Goal: Task Accomplishment & Management: Manage account settings

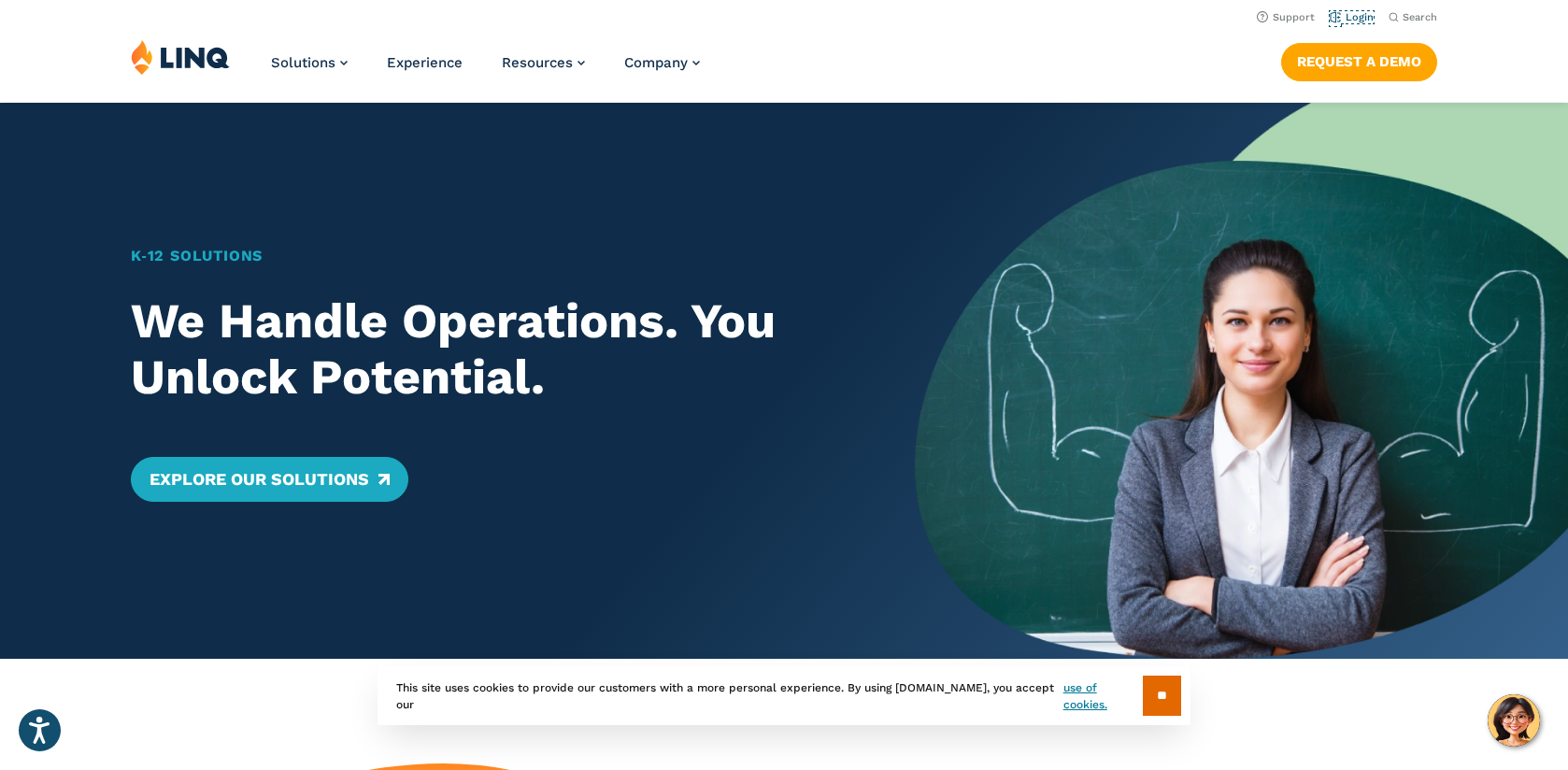
click at [1361, 19] on link "Login" at bounding box center [1352, 17] width 44 height 13
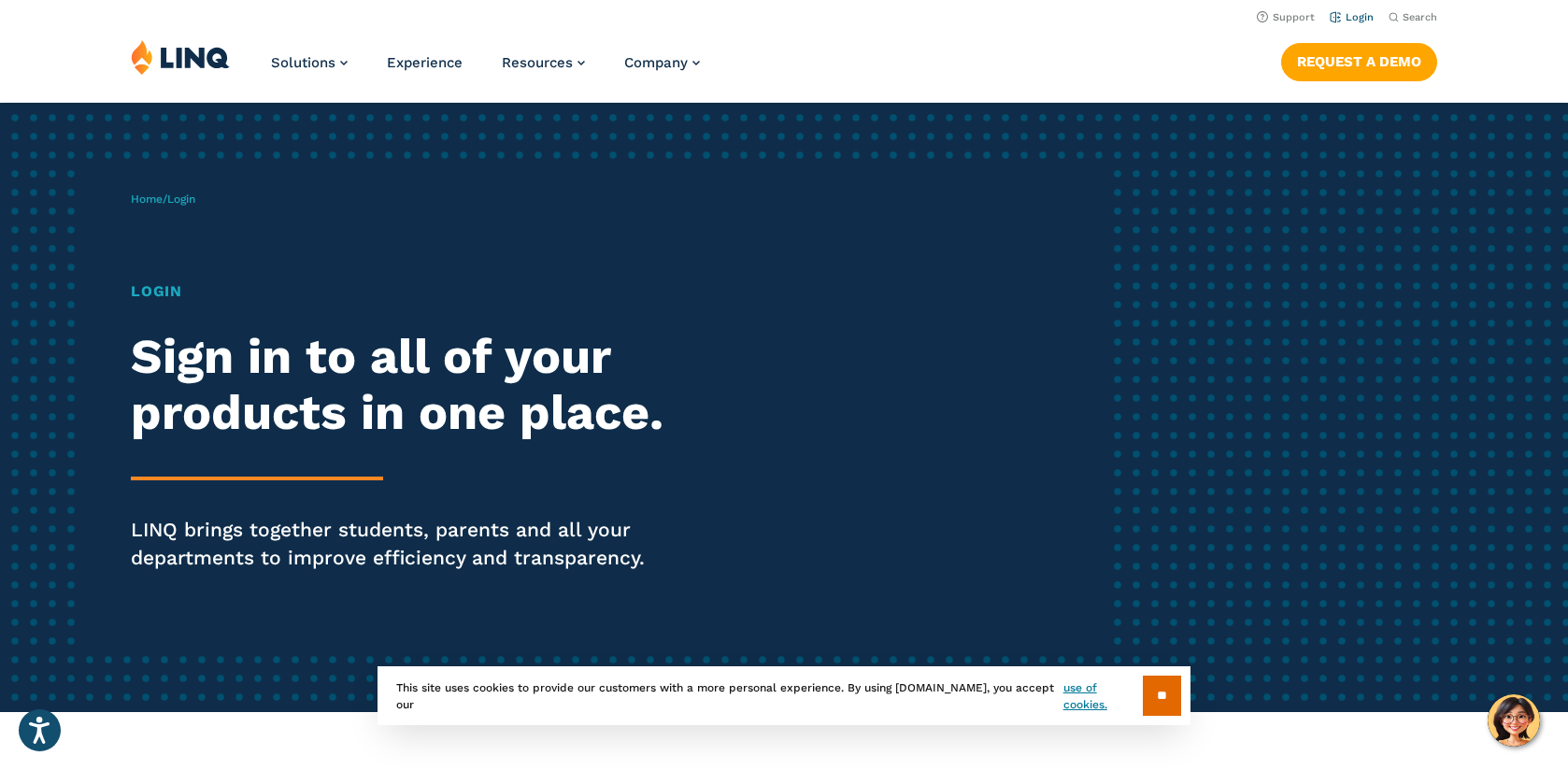
click at [1357, 16] on link "Login" at bounding box center [1352, 17] width 44 height 13
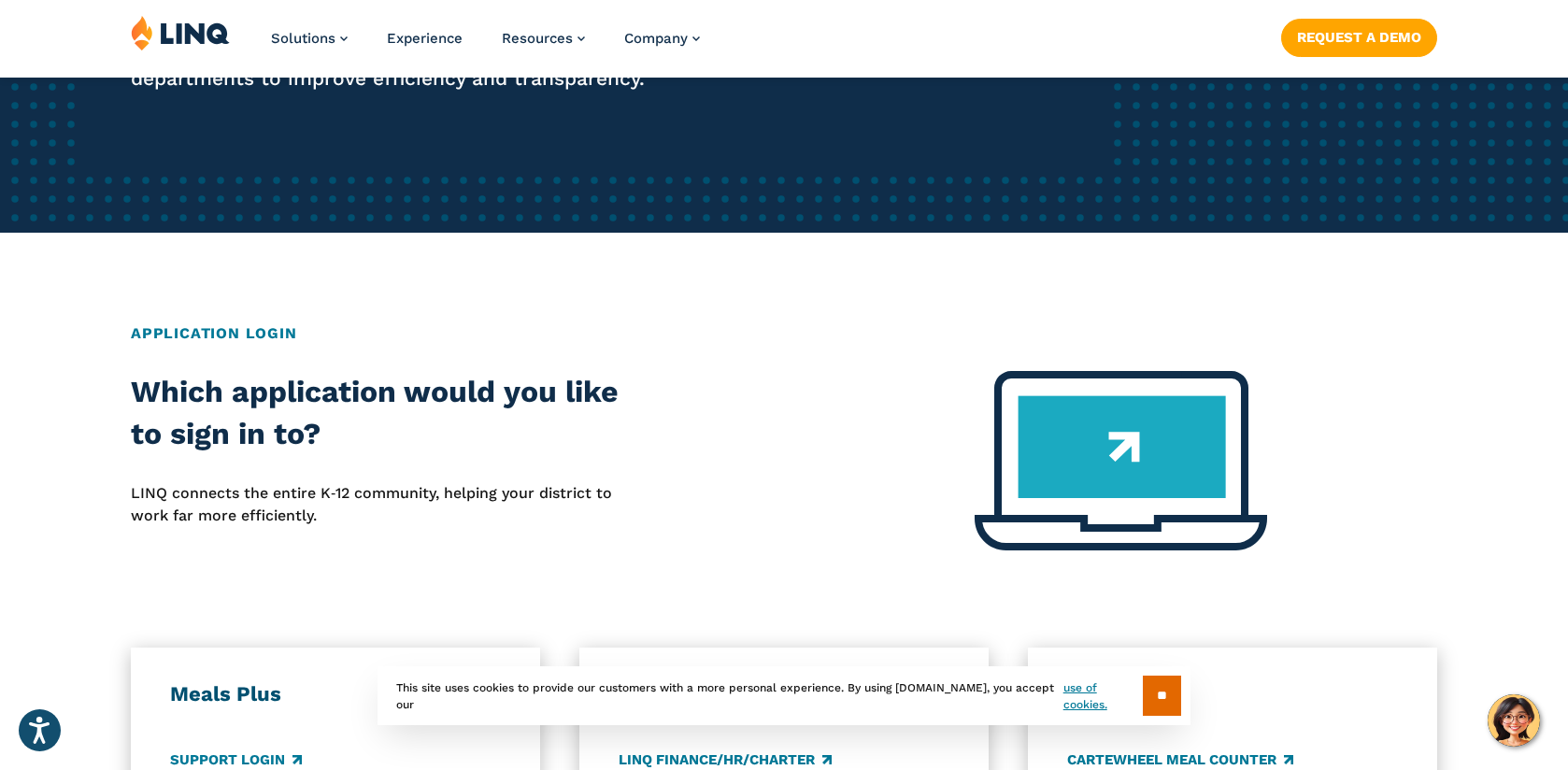
scroll to position [481, 0]
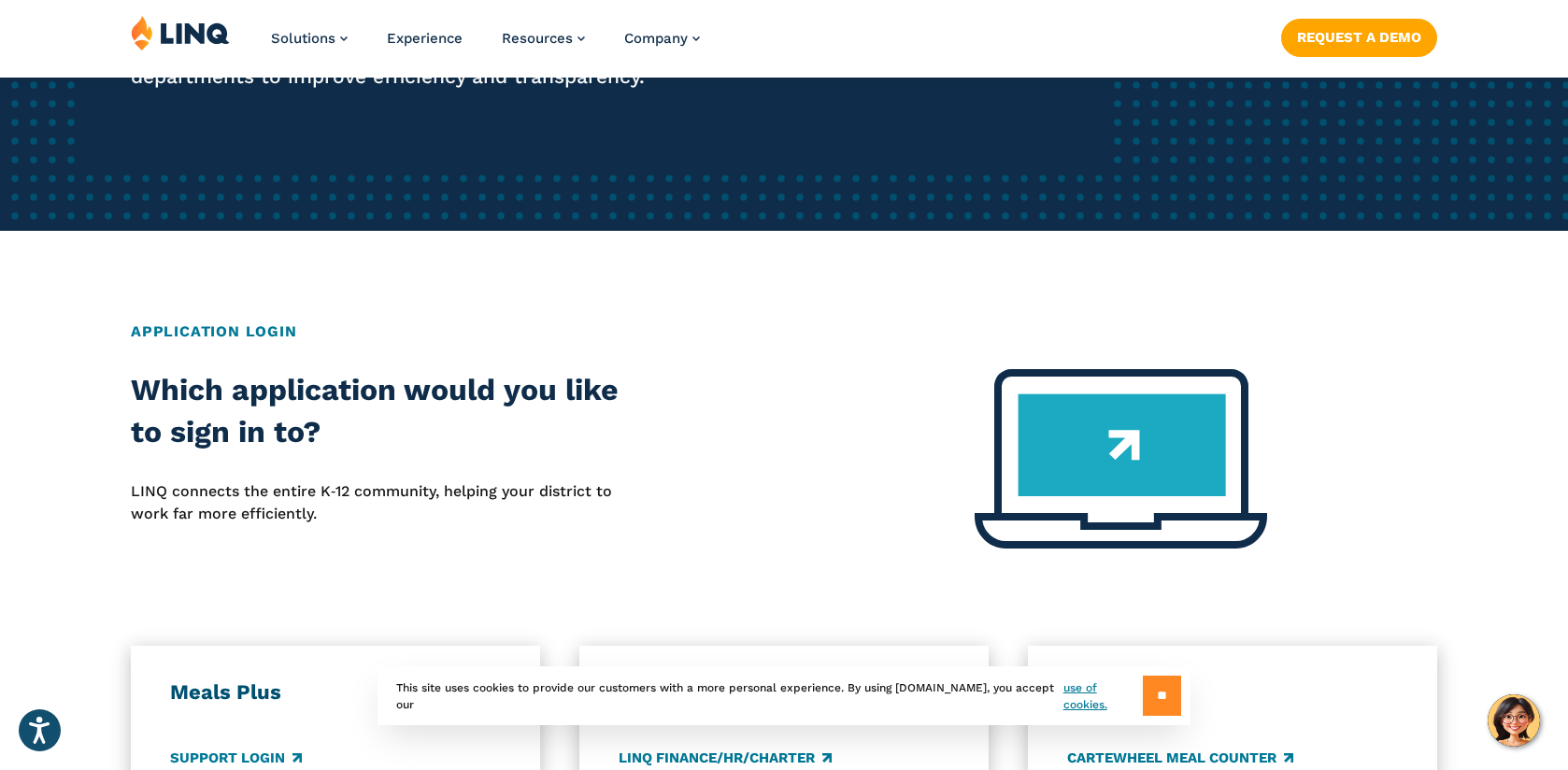
click at [1159, 697] on input "**" at bounding box center [1162, 696] width 38 height 40
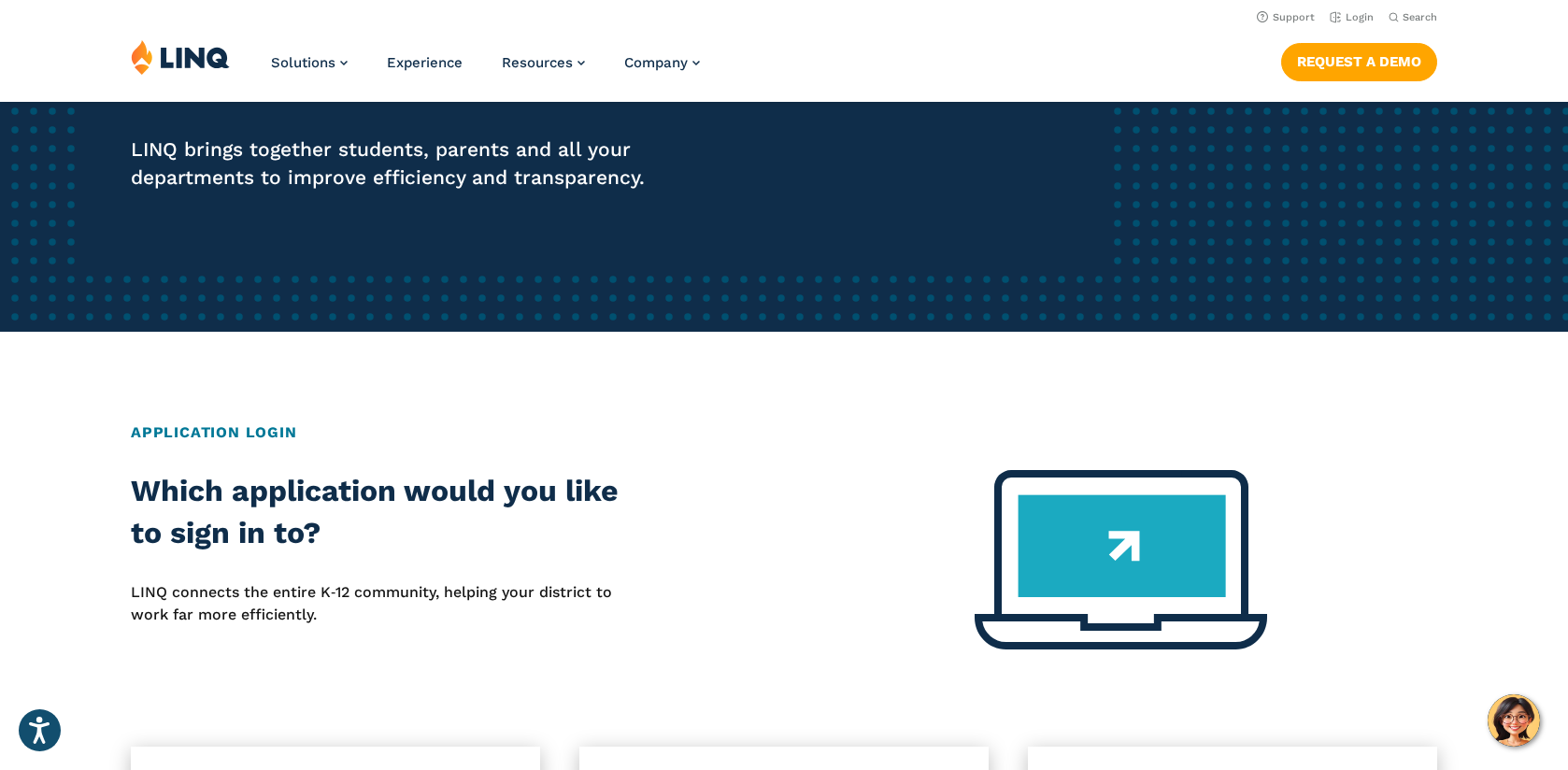
scroll to position [0, 0]
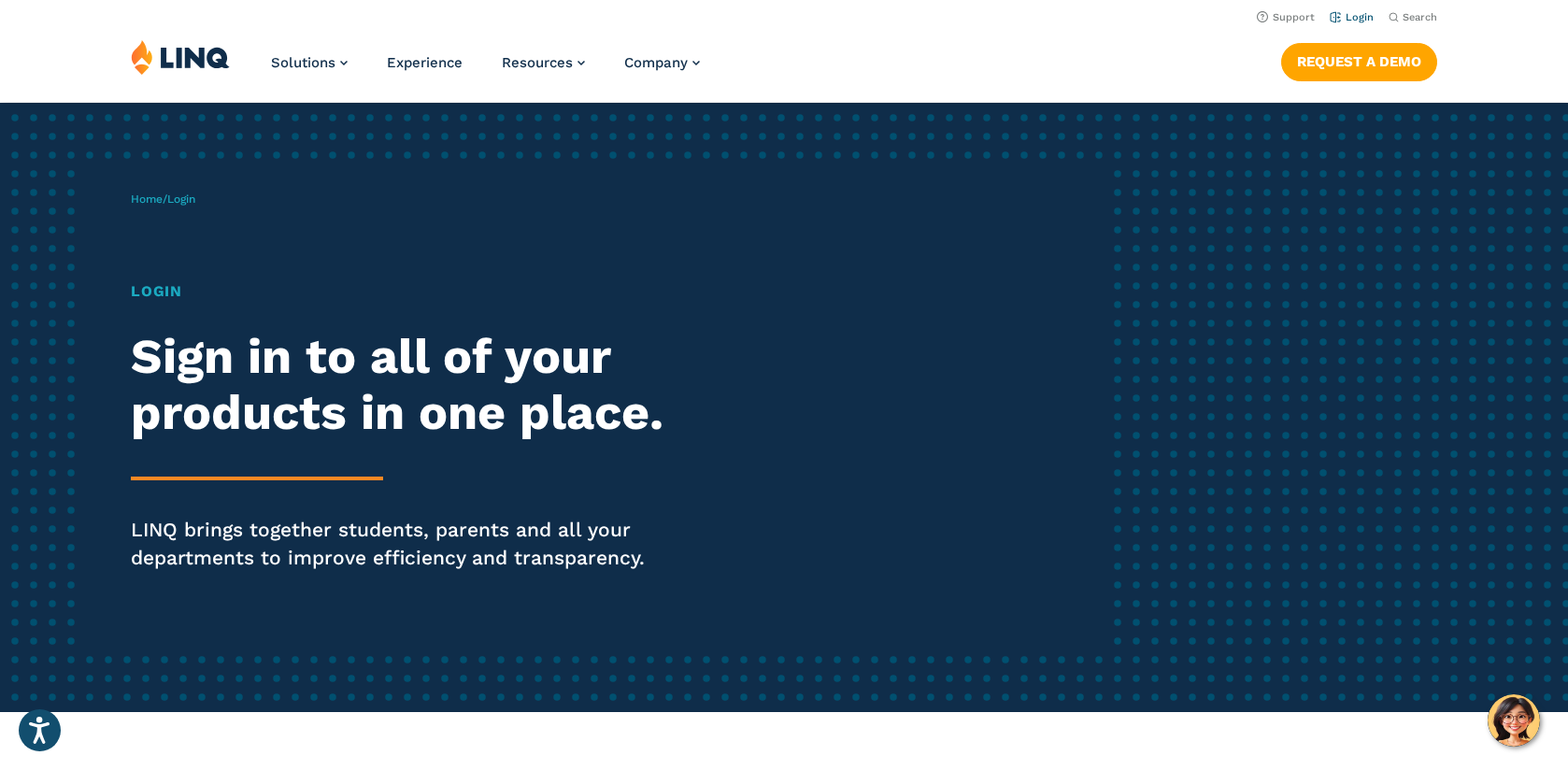
click at [1352, 18] on link "Login" at bounding box center [1352, 17] width 44 height 13
